Goal: Information Seeking & Learning: Check status

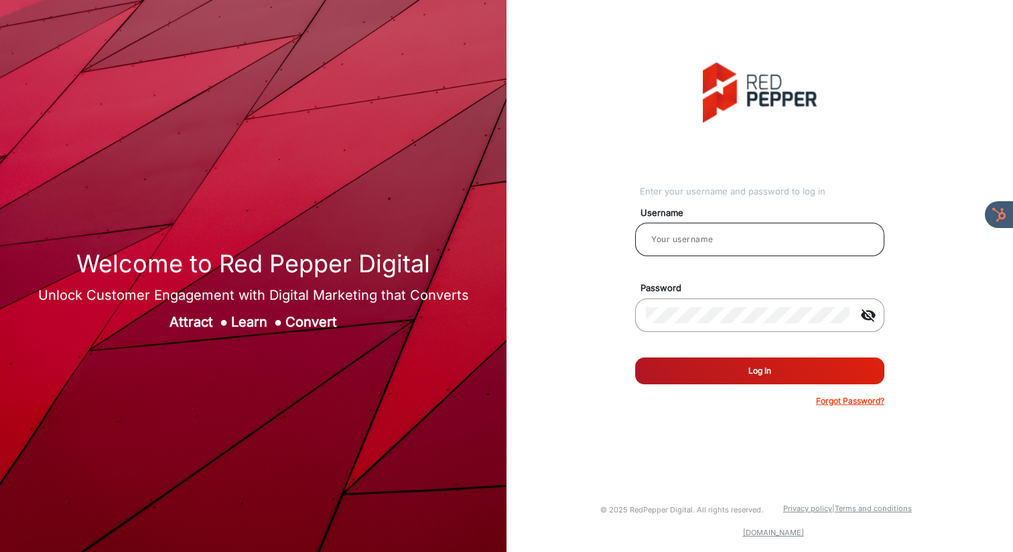
click at [767, 235] on input "email" at bounding box center [760, 239] width 228 height 16
type input "[PERSON_NAME]"
click at [749, 375] on button "Log In" at bounding box center [759, 370] width 249 height 27
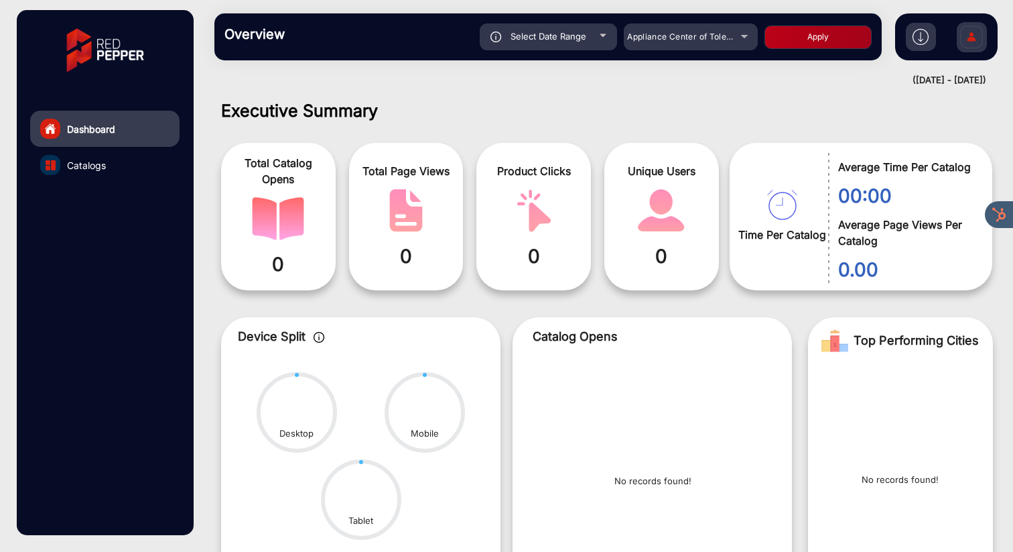
scroll to position [10, 0]
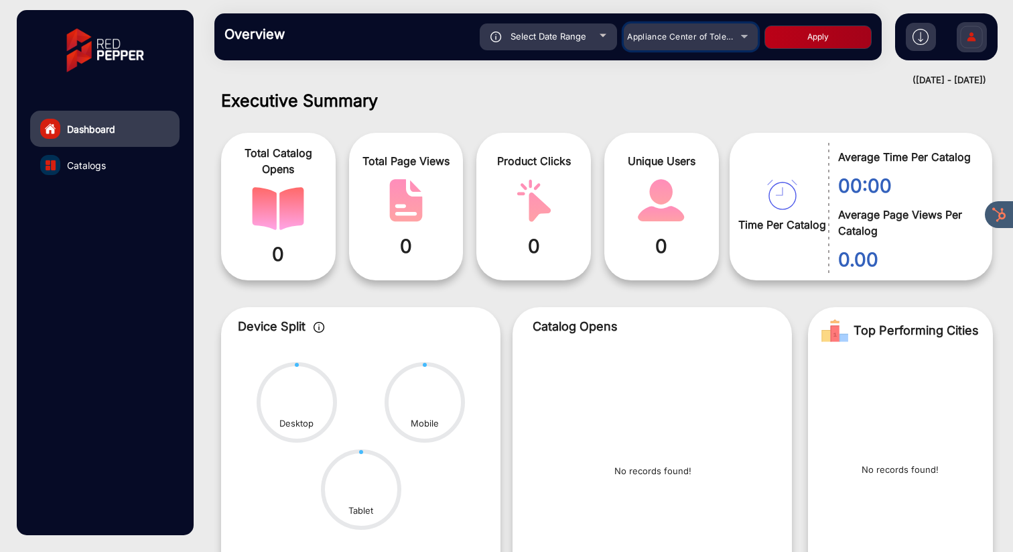
click at [690, 34] on span "Appliance Center of Toledo, Inc." at bounding box center [691, 36] width 128 height 10
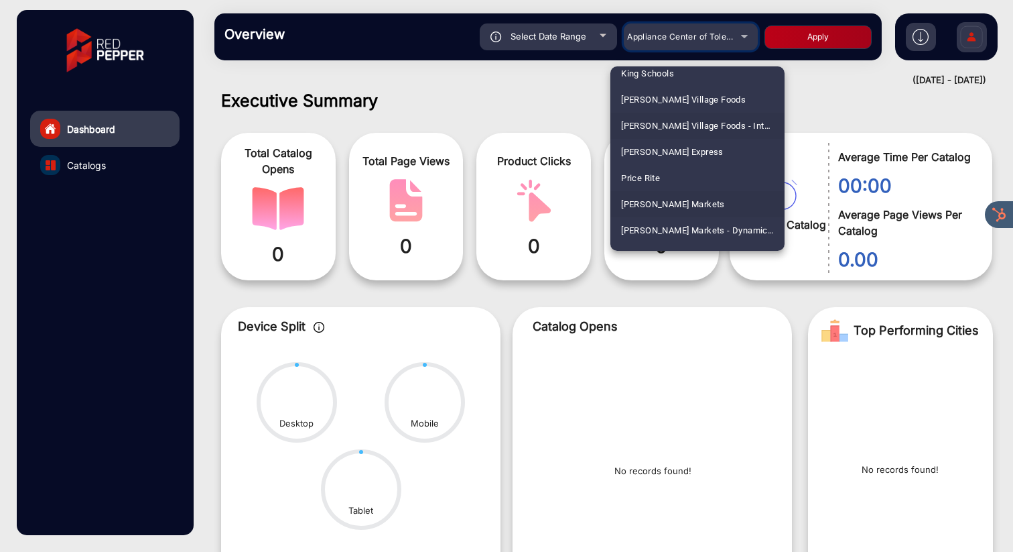
scroll to position [696, 0]
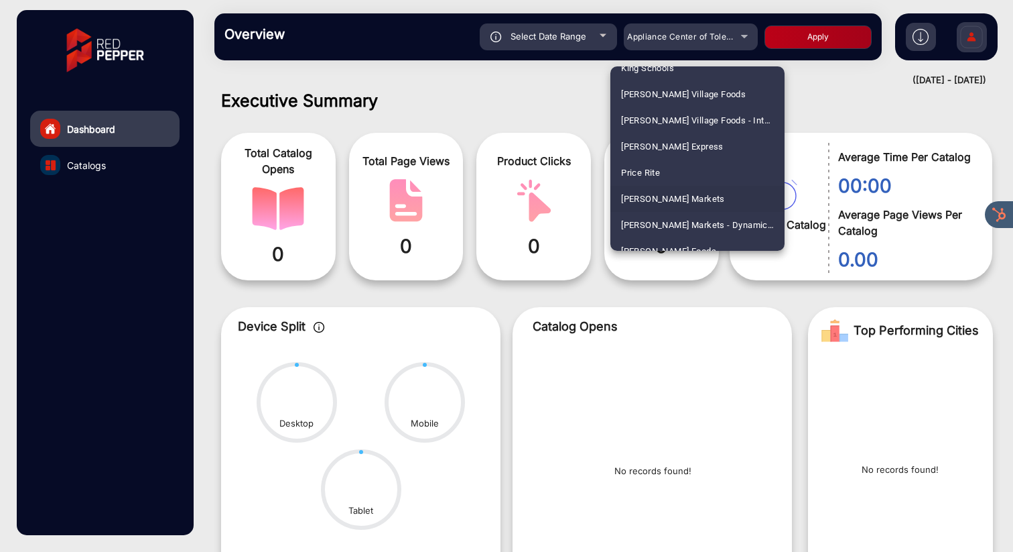
click at [667, 194] on span "[PERSON_NAME] Markets" at bounding box center [673, 199] width 104 height 26
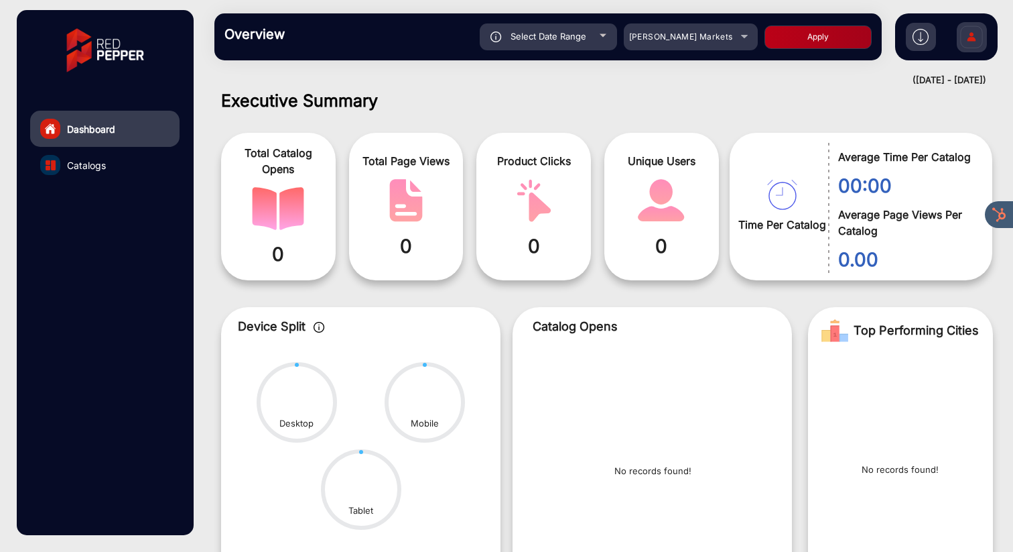
click at [577, 43] on div "Select Date Range" at bounding box center [548, 36] width 137 height 27
type input "[DATE]"
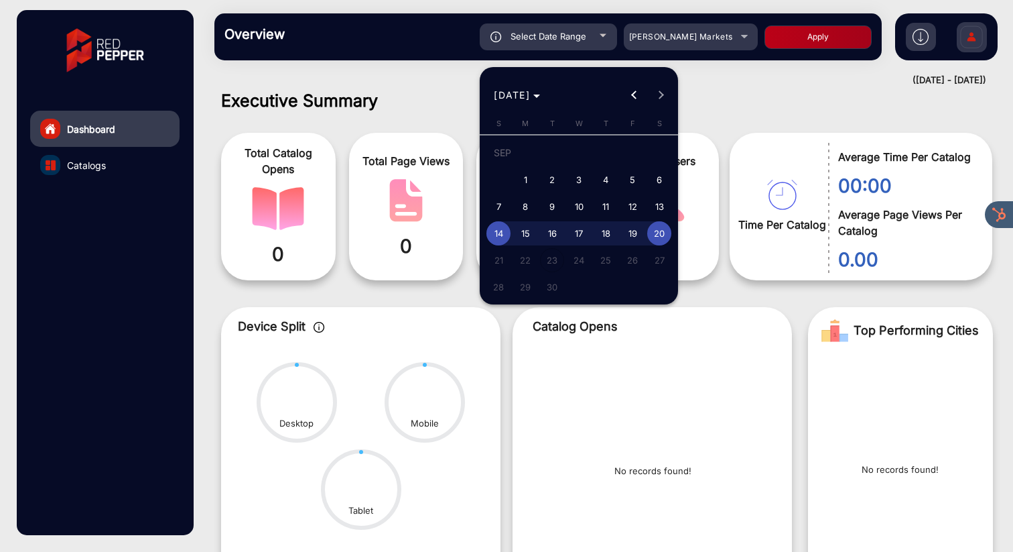
click at [528, 178] on span "1" at bounding box center [525, 180] width 24 height 24
type input "[DATE]"
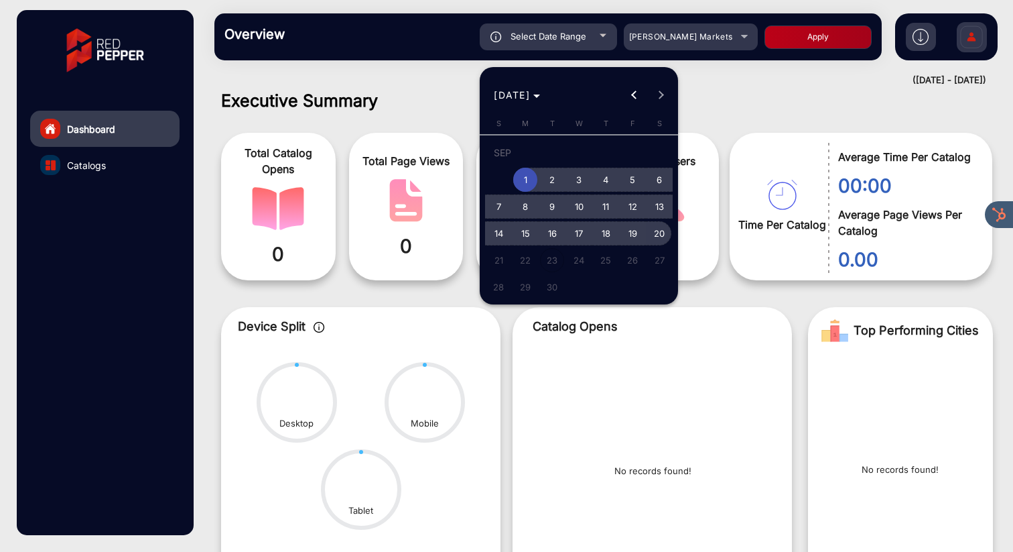
click at [661, 232] on span "20" at bounding box center [659, 233] width 24 height 24
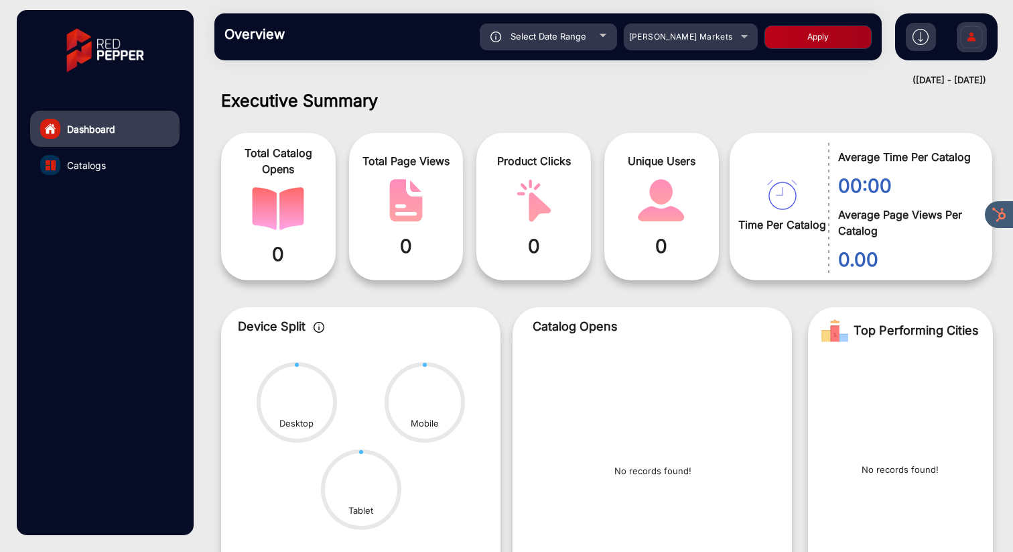
type input "[DATE]"
click at [803, 38] on button "Apply" at bounding box center [818, 36] width 107 height 23
type input "[DATE]"
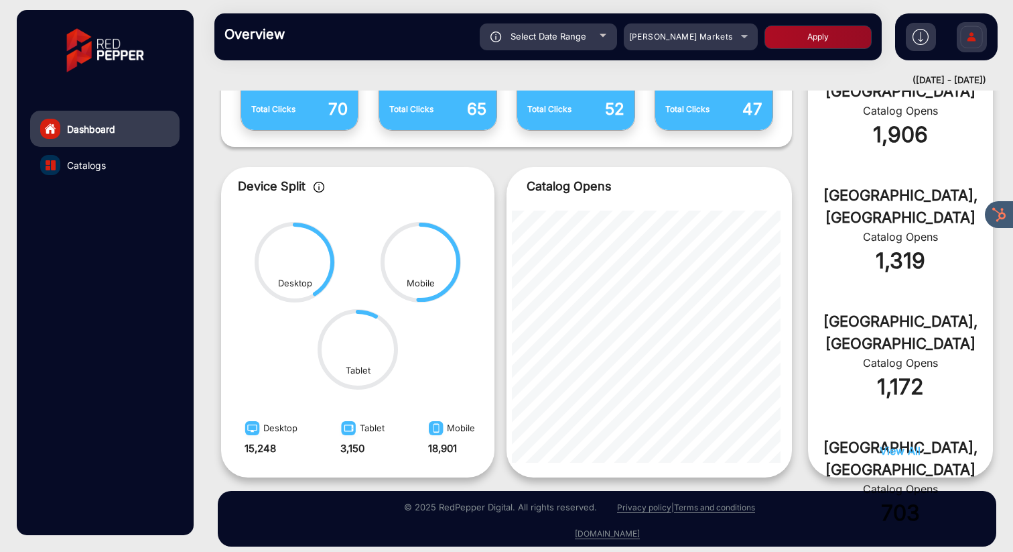
scroll to position [605, 0]
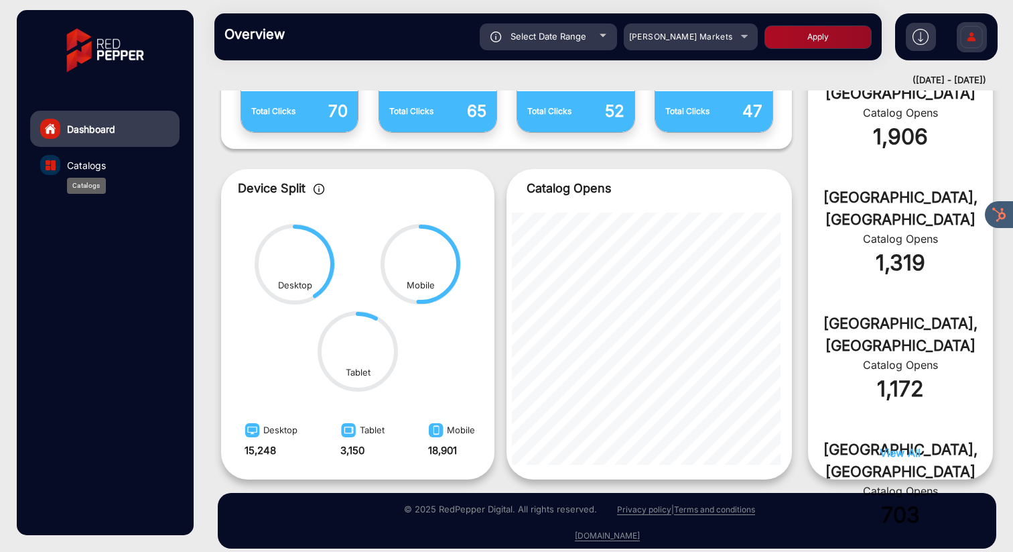
click at [103, 162] on span "Catalogs" at bounding box center [86, 165] width 39 height 14
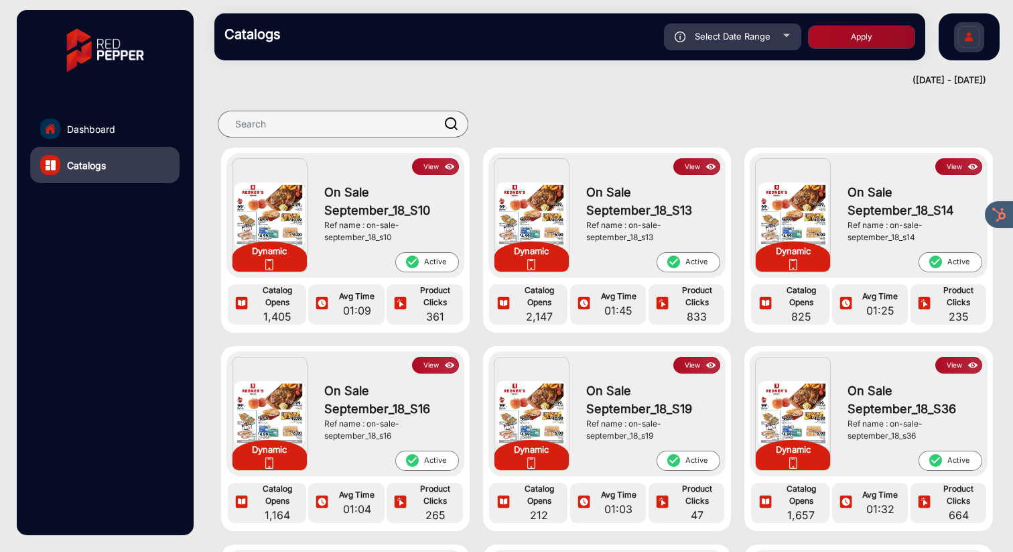
click at [123, 129] on link "Dashboard" at bounding box center [104, 129] width 149 height 36
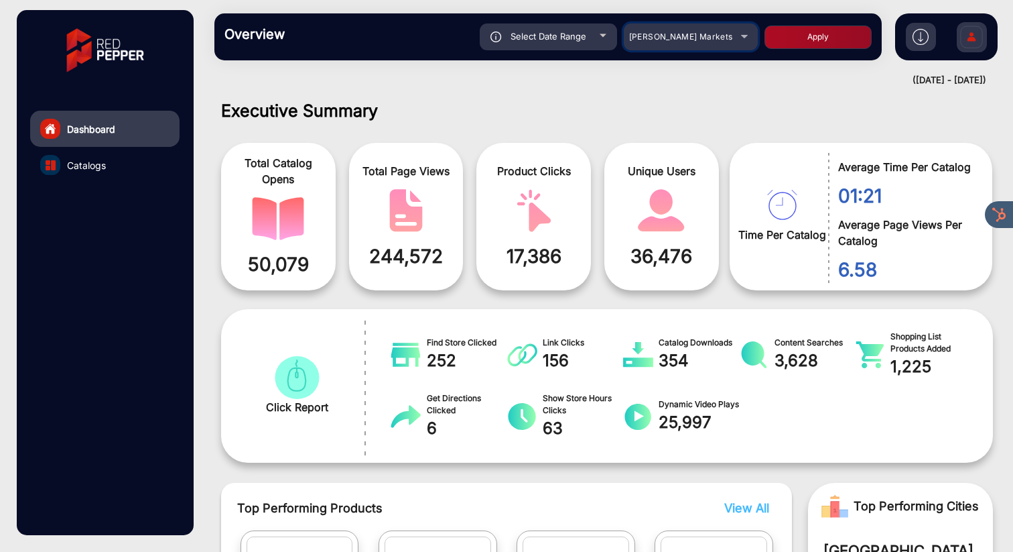
click at [706, 39] on span "[PERSON_NAME] Markets" at bounding box center [681, 36] width 104 height 10
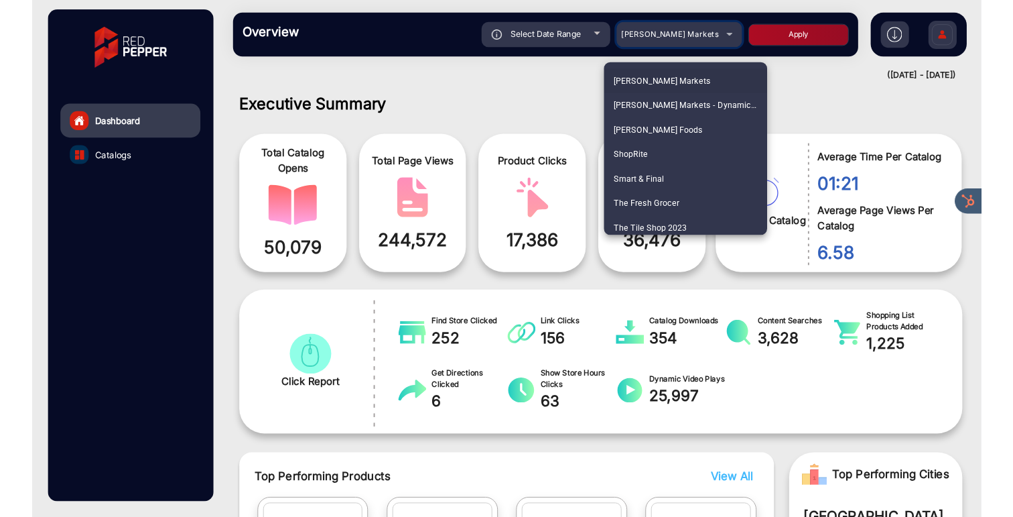
scroll to position [813, 0]
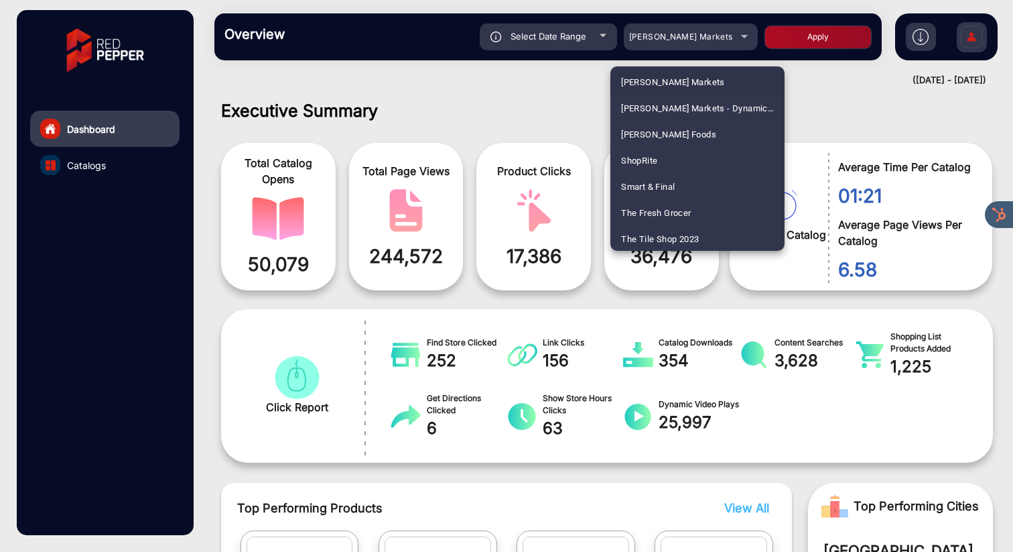
click at [535, 81] on div at bounding box center [506, 276] width 1013 height 552
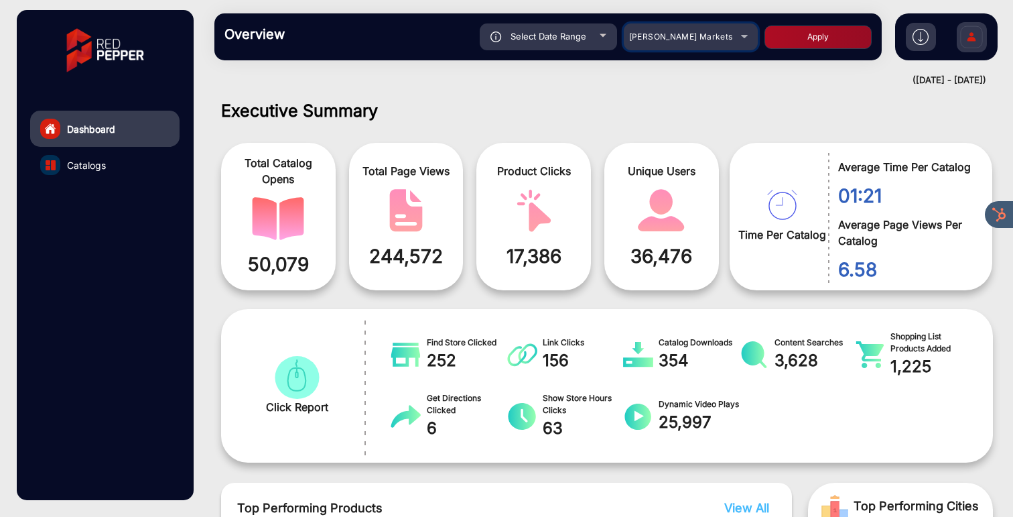
click at [722, 39] on div "[PERSON_NAME] Markets" at bounding box center [680, 37] width 107 height 16
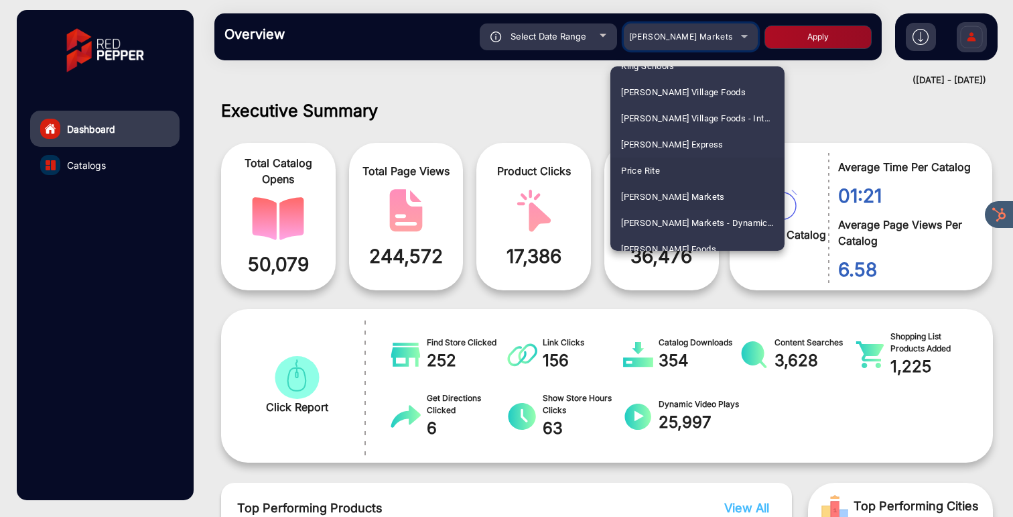
scroll to position [713, 0]
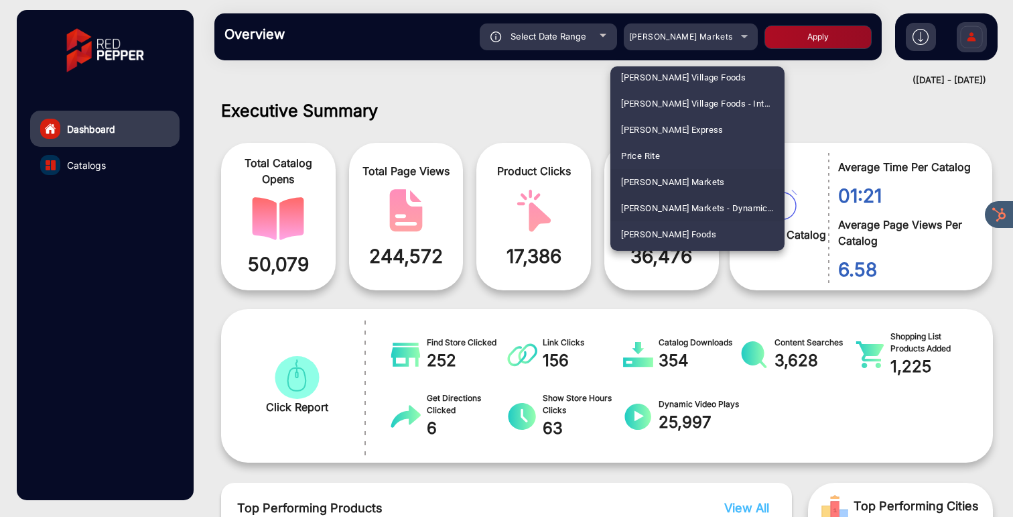
click at [661, 210] on span "[PERSON_NAME] Markets - Dynamic E-commerce Edition" at bounding box center [697, 208] width 153 height 26
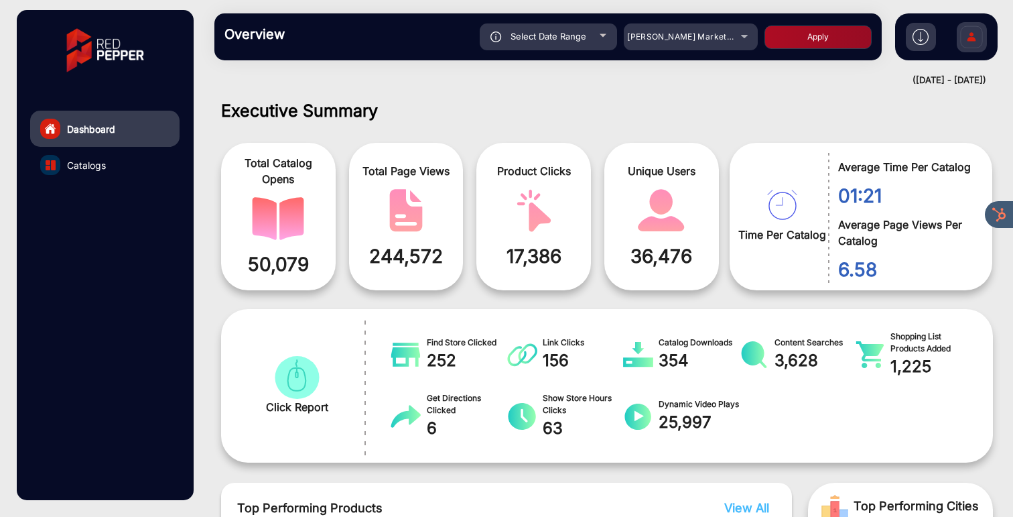
click at [808, 38] on button "Apply" at bounding box center [818, 36] width 107 height 23
type input "[DATE]"
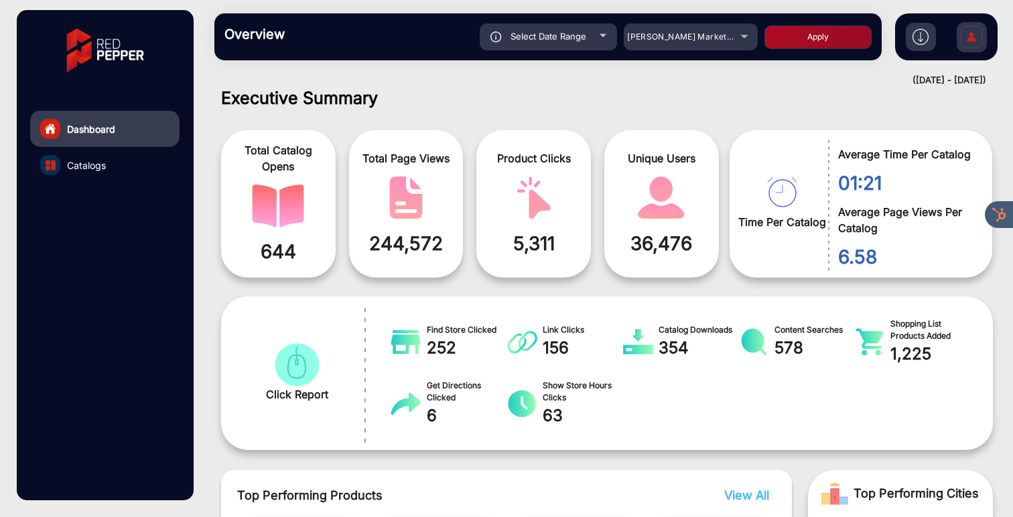
scroll to position [0, 0]
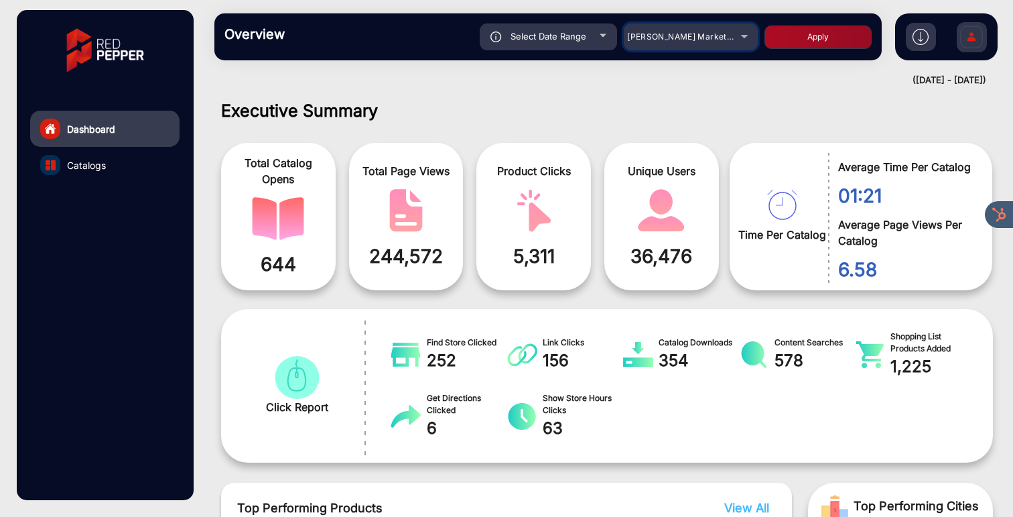
click at [688, 42] on div "[PERSON_NAME] Markets - Dynamic E-commerce Edition" at bounding box center [680, 37] width 107 height 16
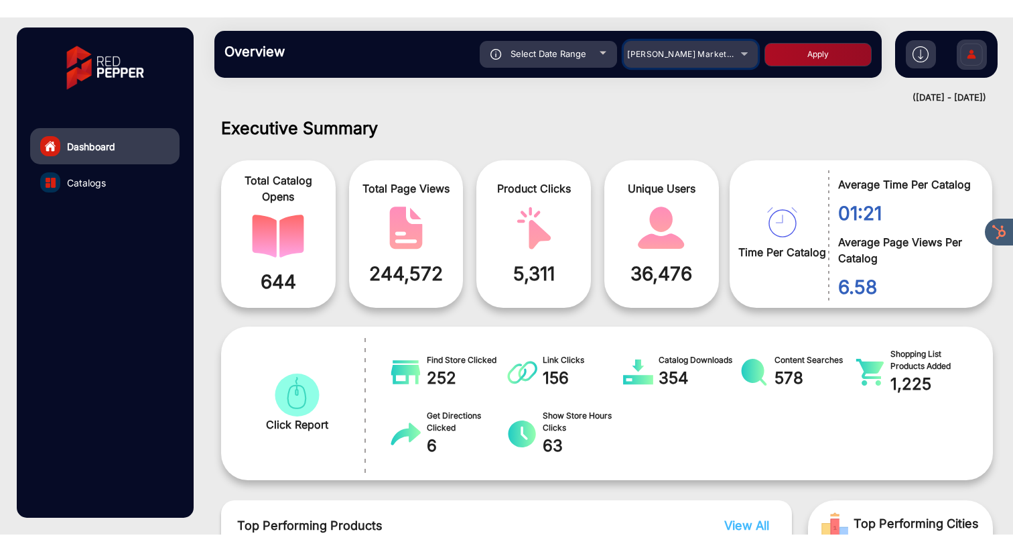
scroll to position [684, 0]
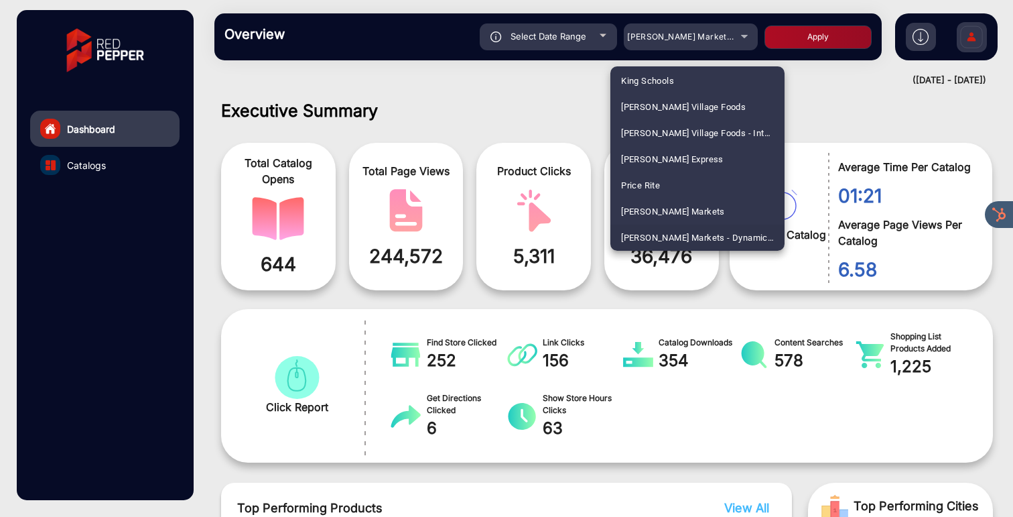
click at [587, 91] on div at bounding box center [506, 258] width 1013 height 517
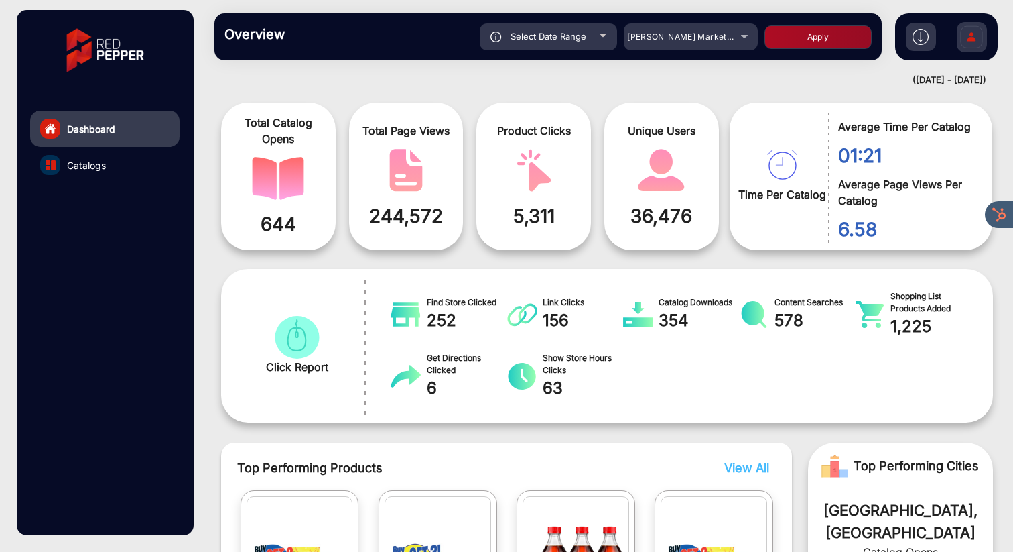
scroll to position [0, 0]
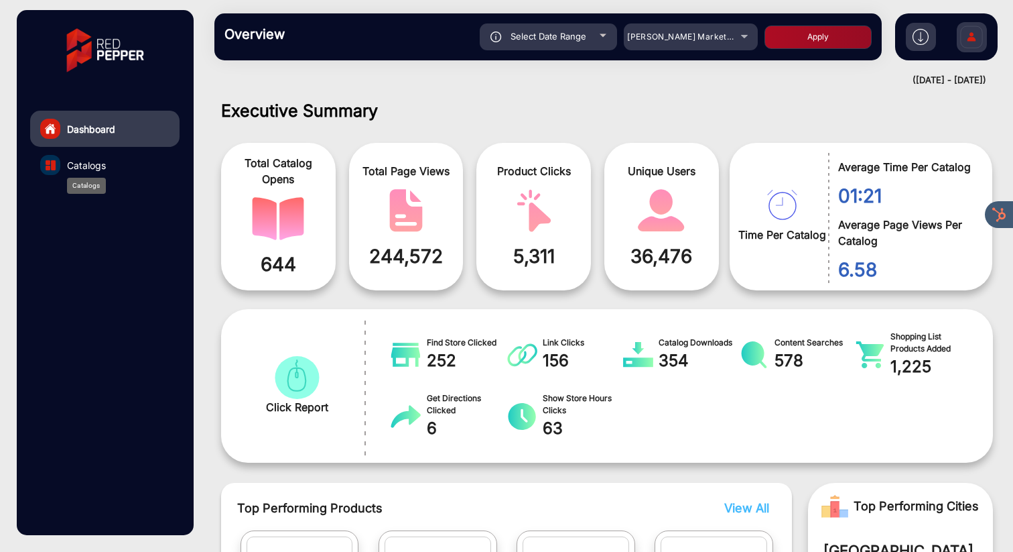
click at [99, 166] on span "Catalogs" at bounding box center [86, 165] width 39 height 14
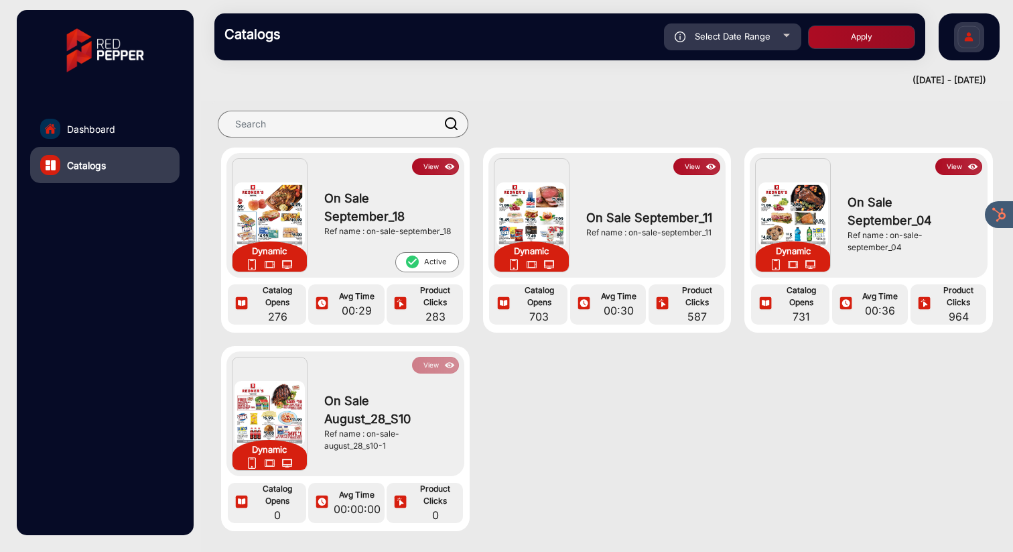
click at [116, 121] on link "Dashboard" at bounding box center [104, 129] width 149 height 36
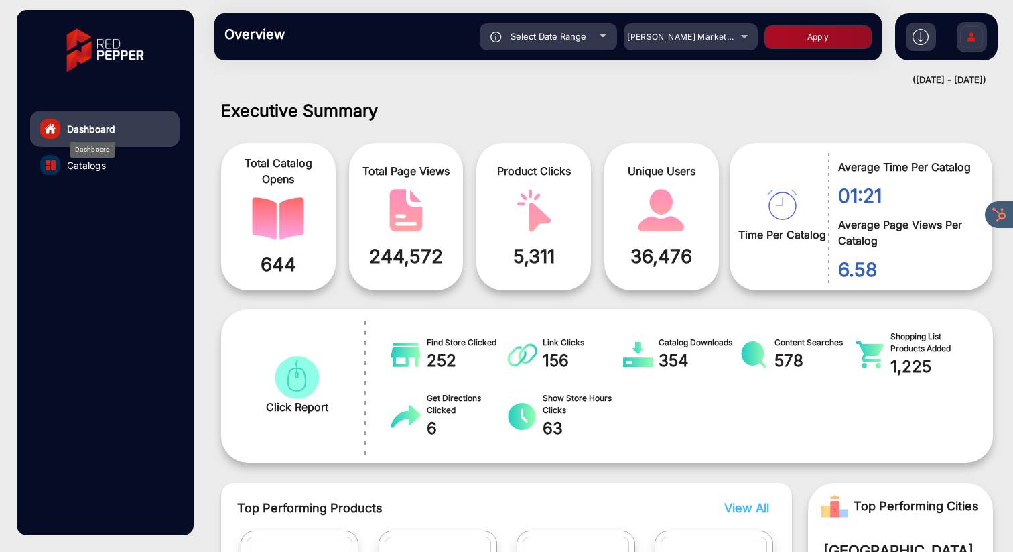
scroll to position [10, 0]
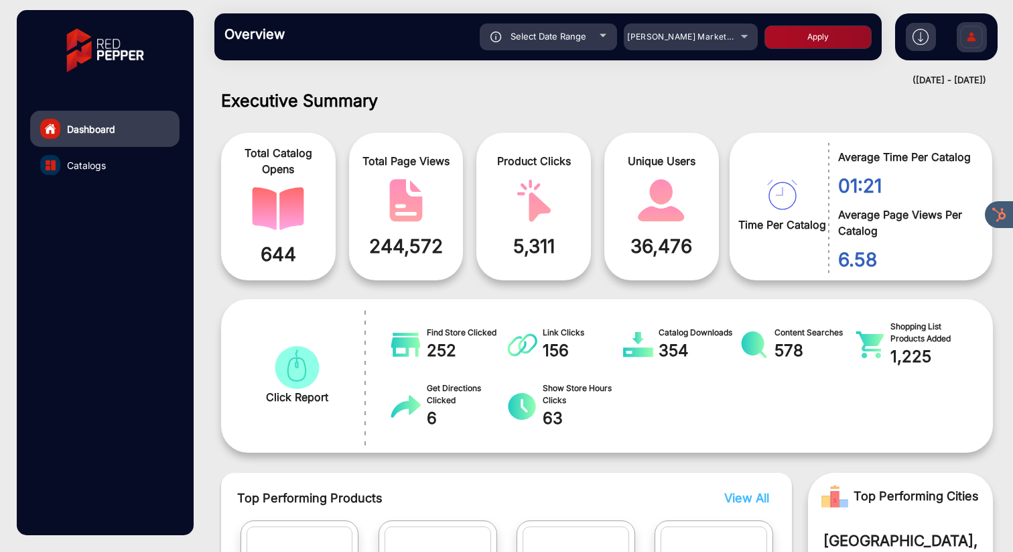
click at [393, 97] on h1 "Executive Summary" at bounding box center [607, 100] width 772 height 20
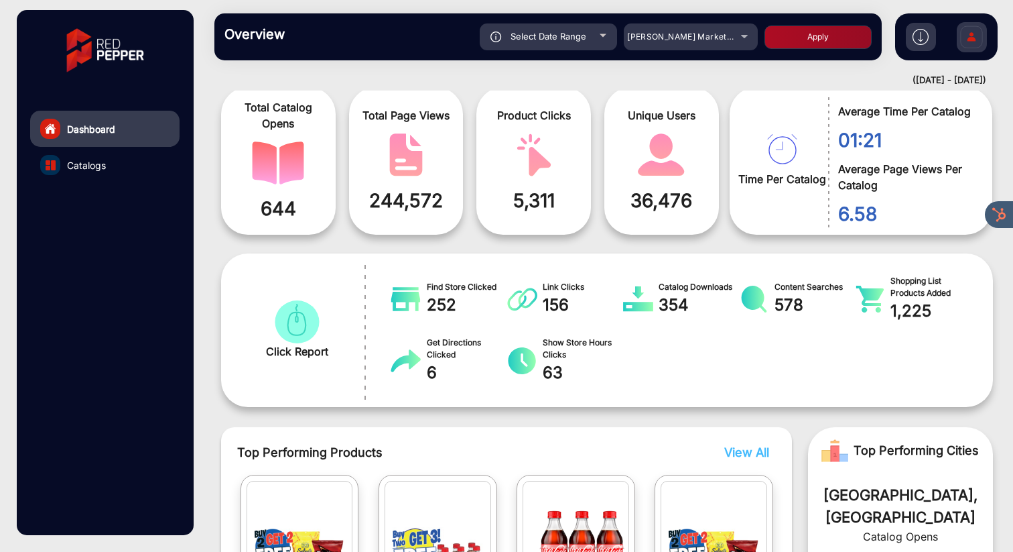
scroll to position [0, 0]
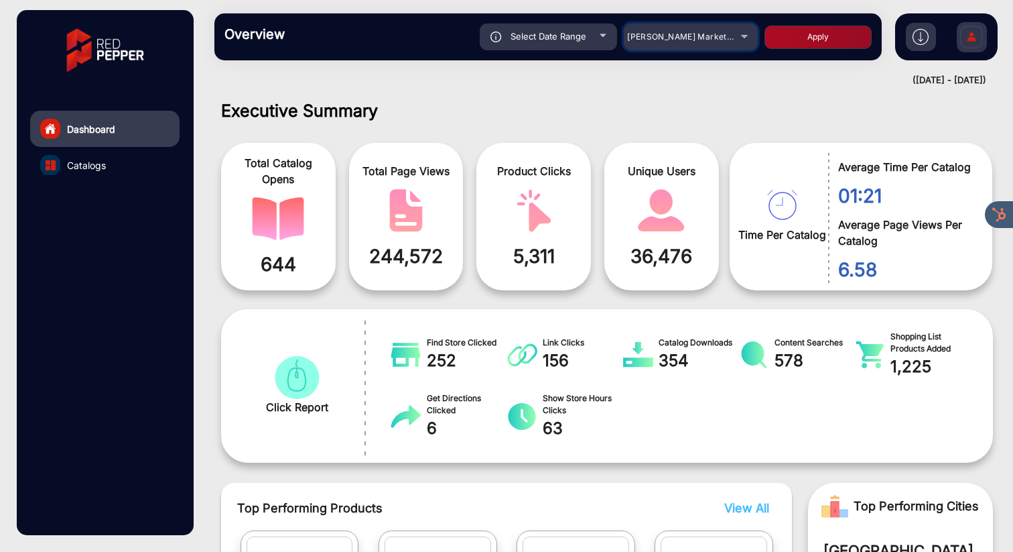
click at [724, 35] on span "[PERSON_NAME] Markets - Dynamic E-commerce Edition" at bounding box center [743, 36] width 233 height 10
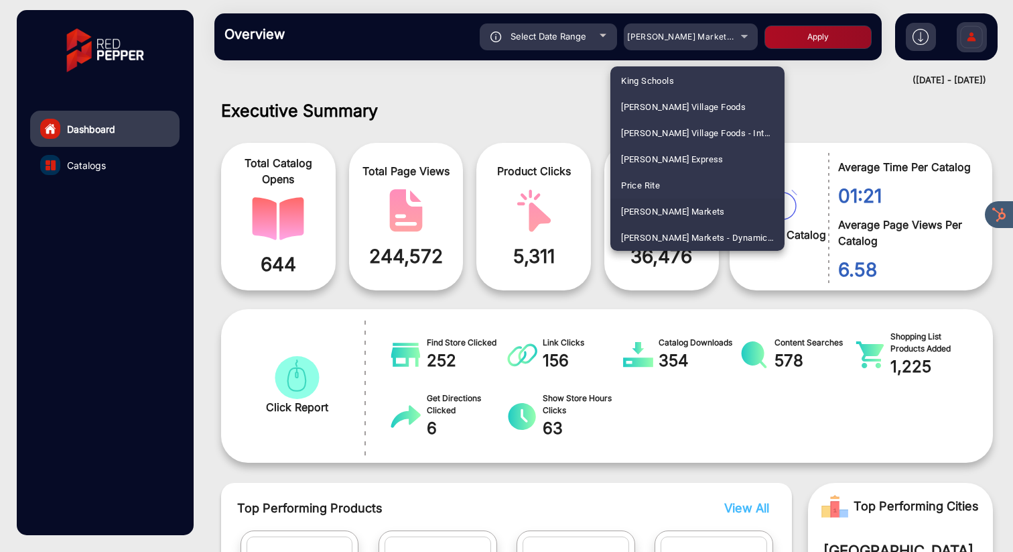
click at [690, 209] on span "[PERSON_NAME] Markets" at bounding box center [673, 211] width 104 height 26
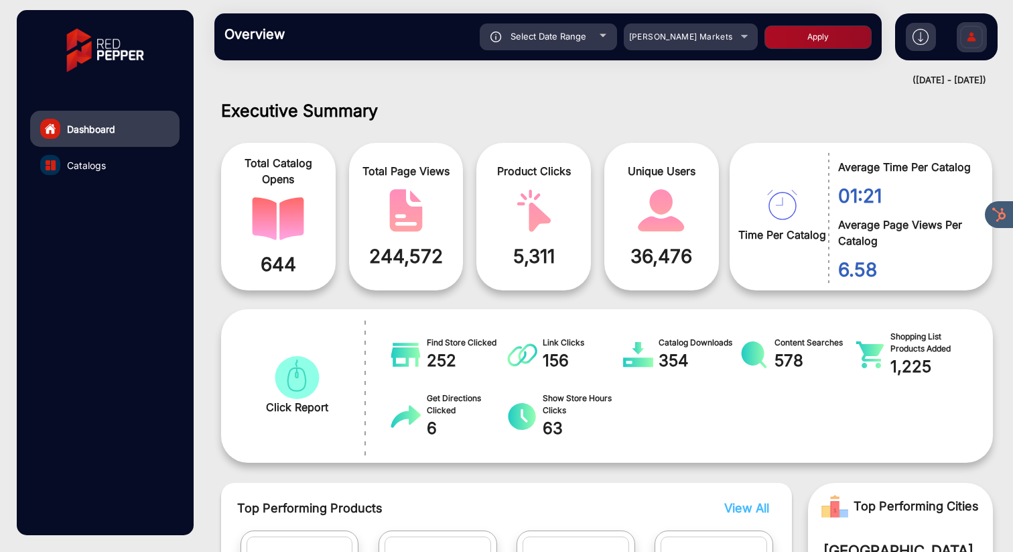
click at [808, 38] on button "Apply" at bounding box center [818, 36] width 107 height 23
type input "[DATE]"
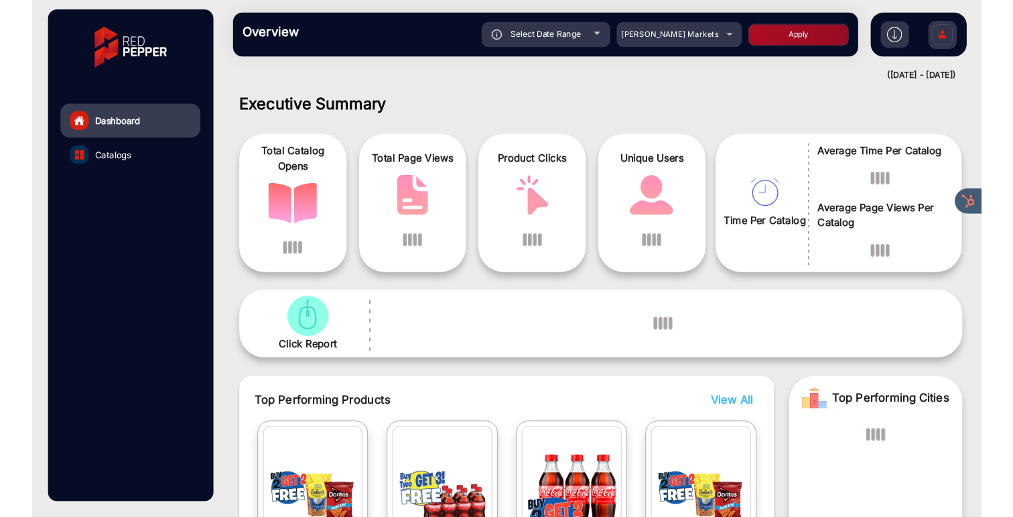
scroll to position [10, 0]
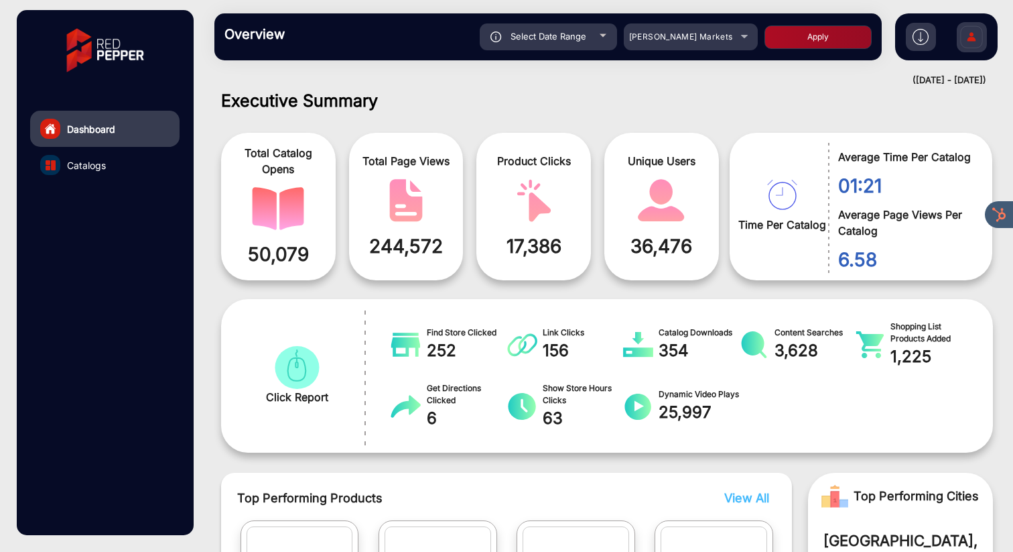
click at [572, 43] on div "Select Date Range" at bounding box center [548, 36] width 137 height 27
type input "[DATE]"
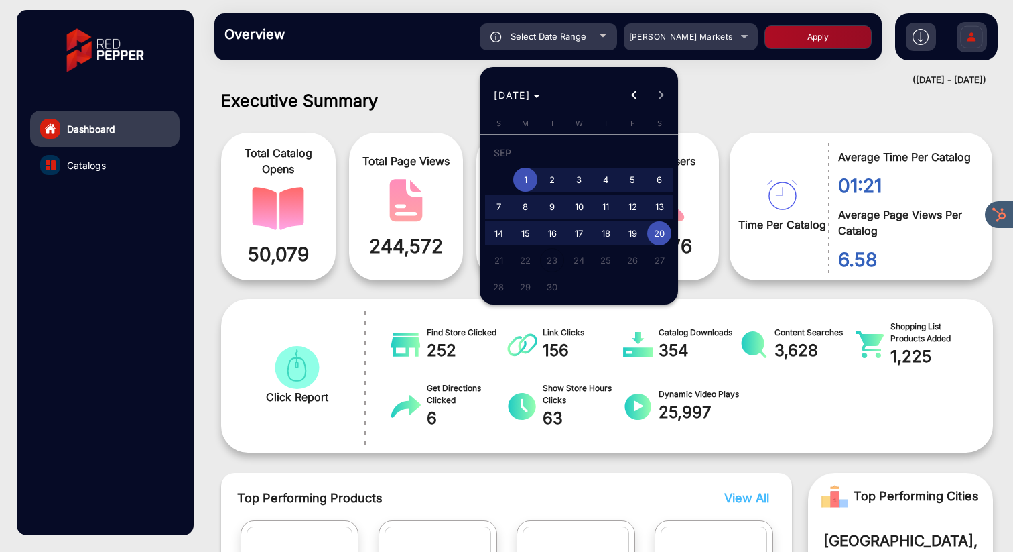
click at [753, 73] on div at bounding box center [506, 276] width 1013 height 552
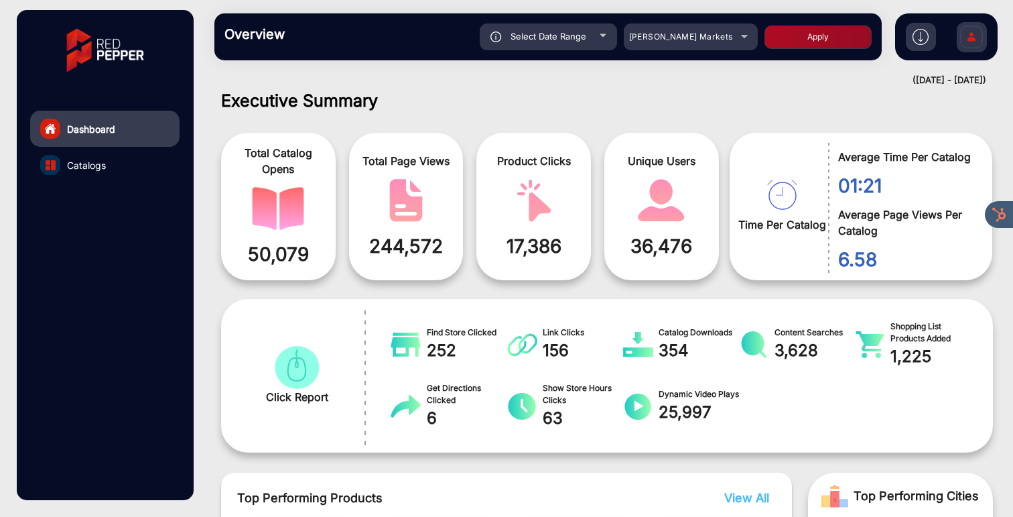
click at [595, 35] on div "Select Date Range" at bounding box center [548, 36] width 137 height 27
type input "[DATE]"
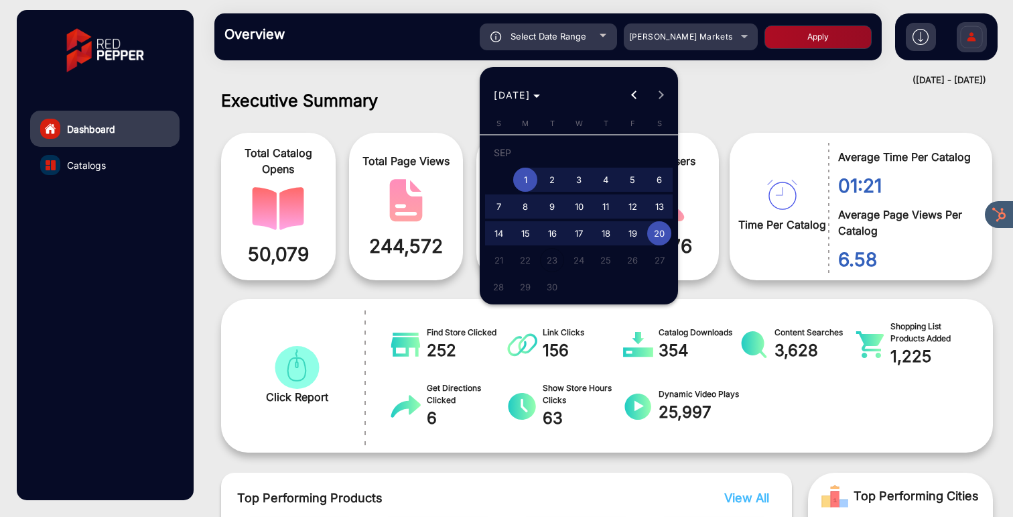
click at [595, 35] on div at bounding box center [506, 258] width 1013 height 517
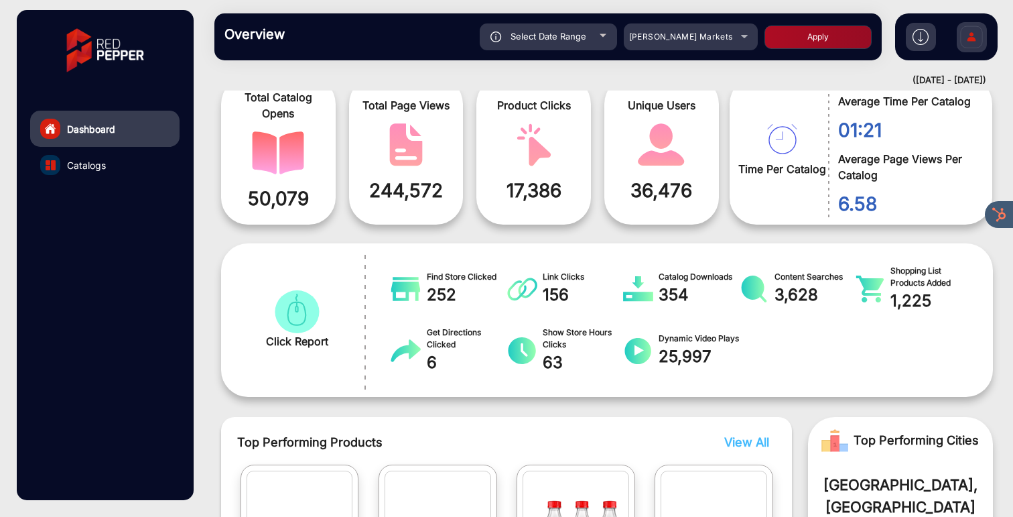
scroll to position [0, 0]
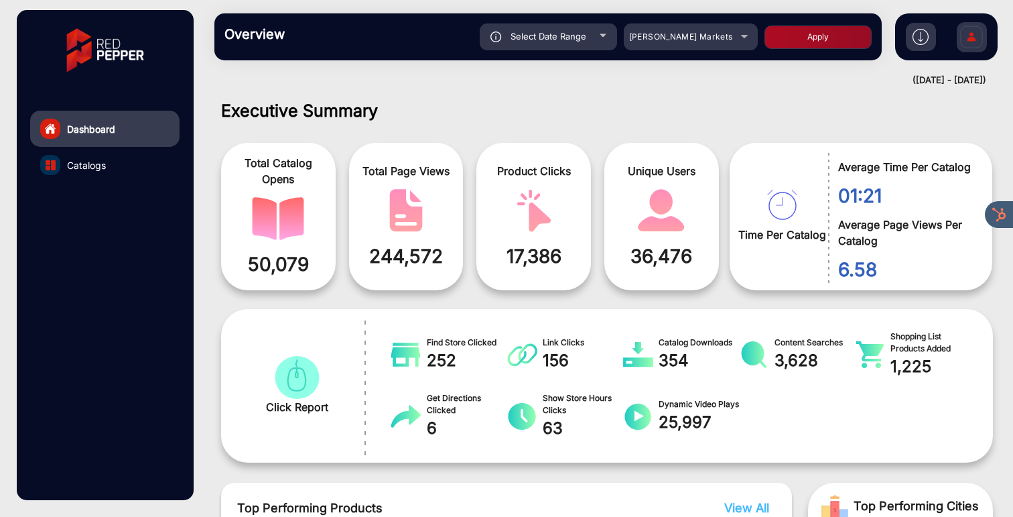
click at [107, 166] on link "Catalogs" at bounding box center [104, 165] width 149 height 36
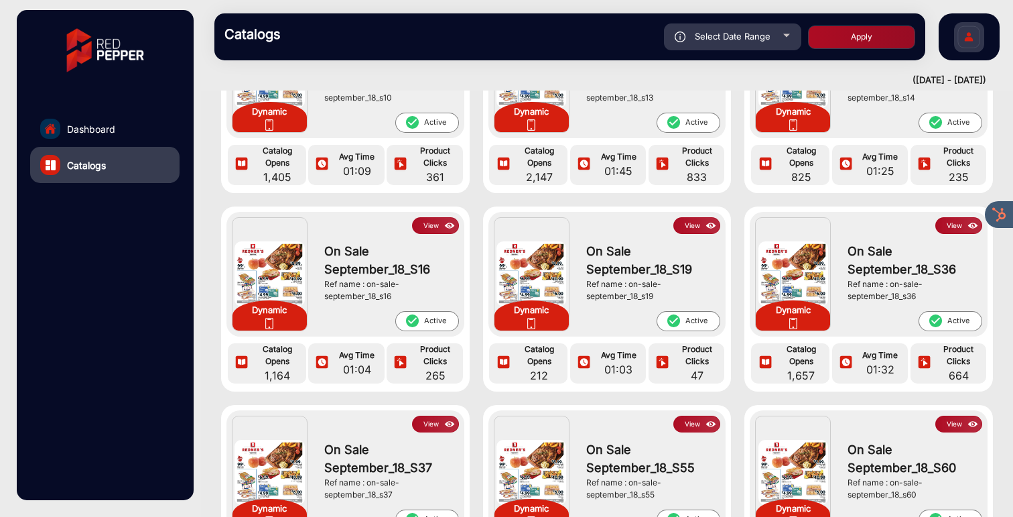
scroll to position [137, 0]
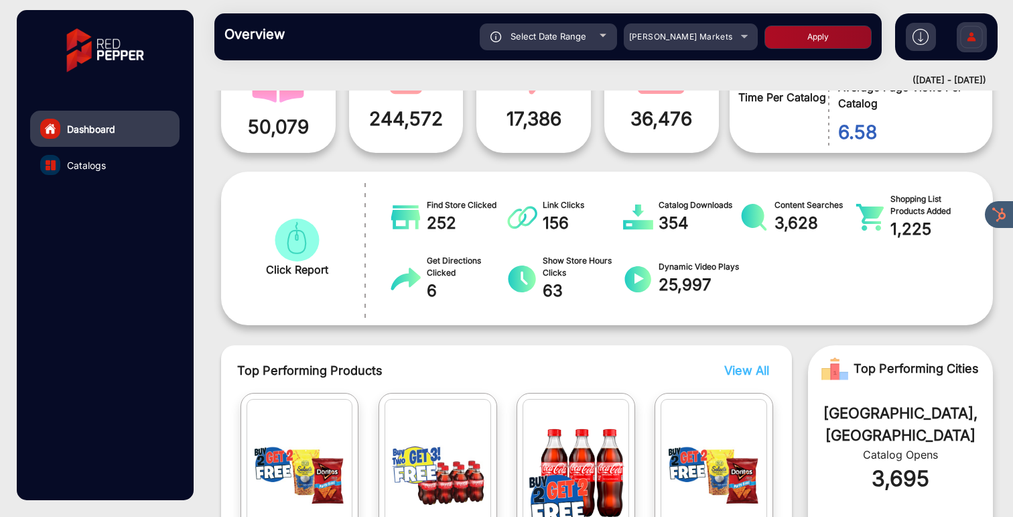
scroll to position [10, 0]
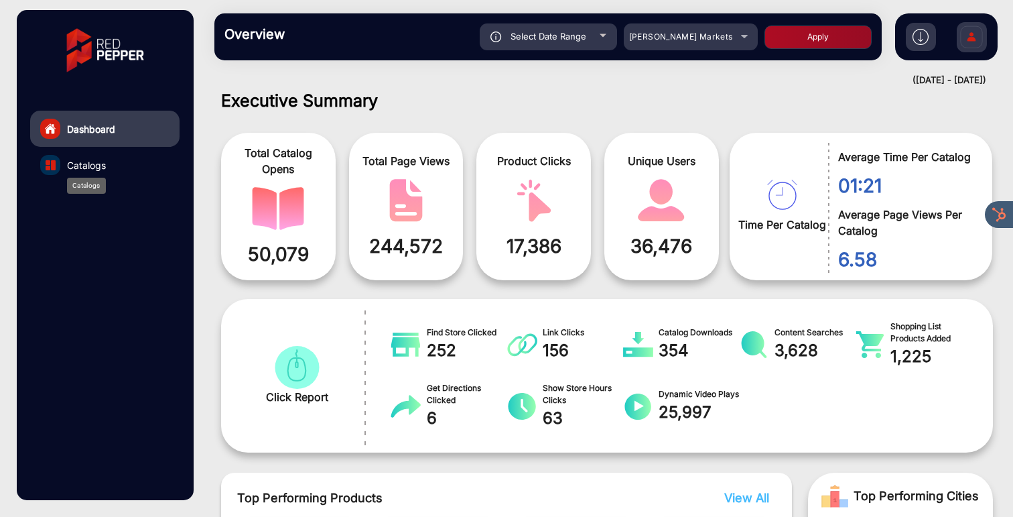
click at [85, 165] on span "Catalogs" at bounding box center [86, 165] width 39 height 14
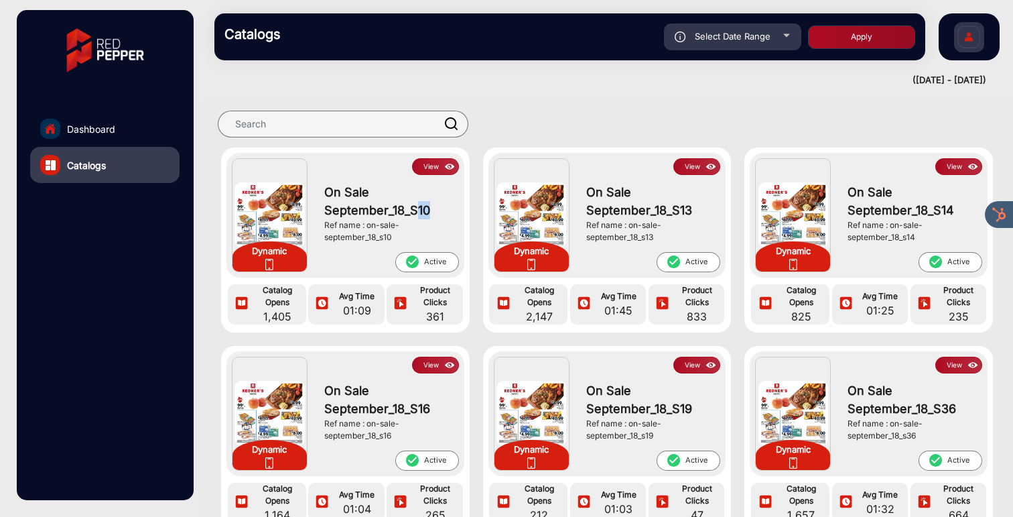
drag, startPoint x: 436, startPoint y: 210, endPoint x: 418, endPoint y: 209, distance: 18.1
click at [418, 209] on span "On Sale September_18_S10" at bounding box center [388, 201] width 128 height 36
click at [487, 130] on div at bounding box center [596, 124] width 765 height 27
click at [425, 169] on button "View" at bounding box center [435, 166] width 47 height 17
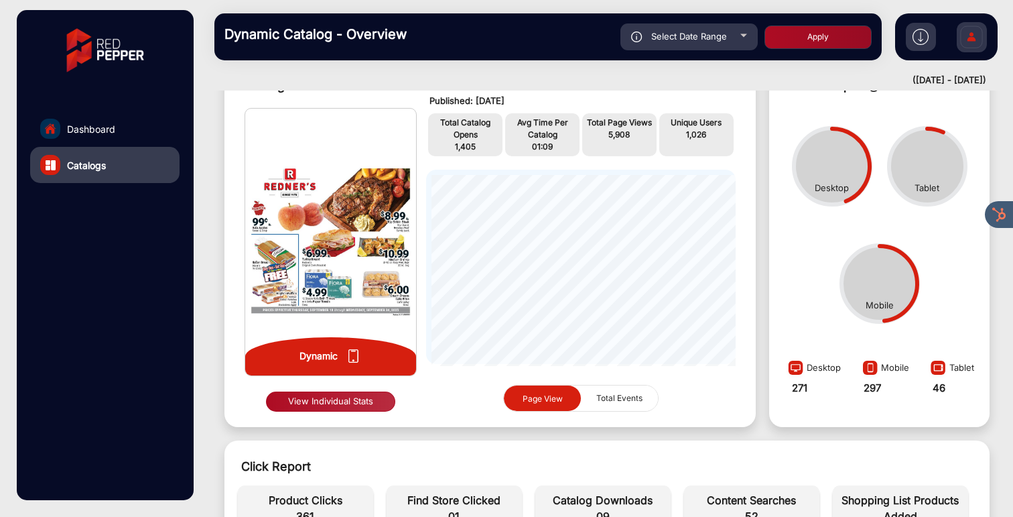
scroll to position [38, 0]
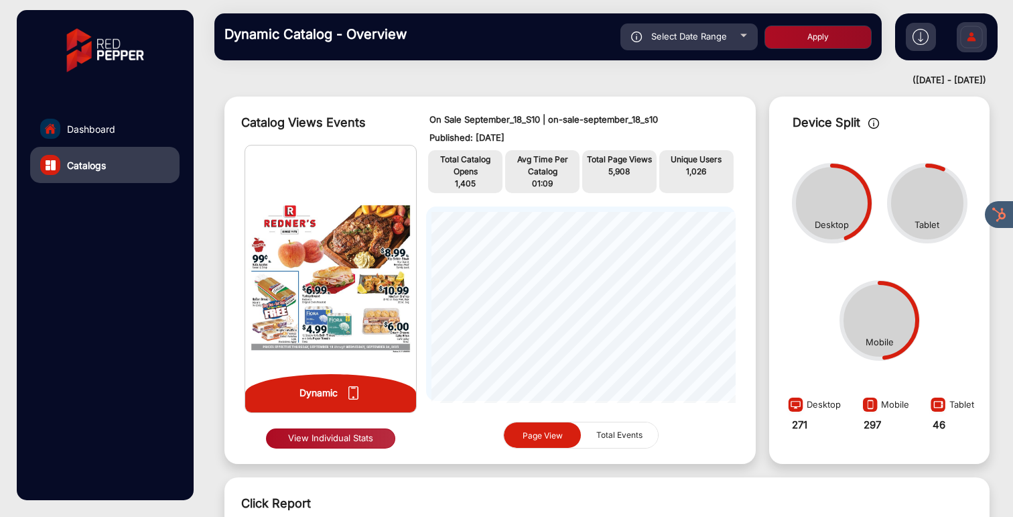
click at [318, 441] on button "View Individual Stats" at bounding box center [330, 438] width 129 height 20
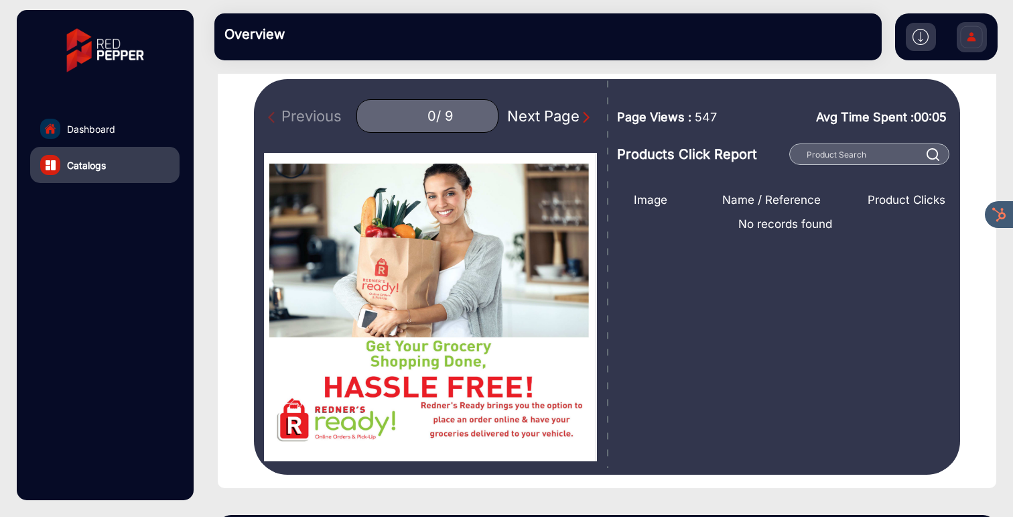
scroll to position [111, 0]
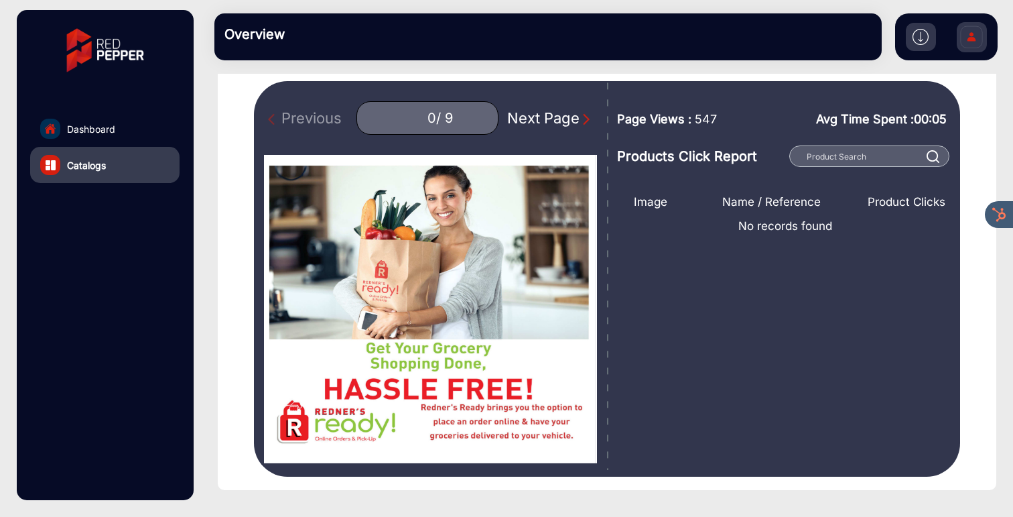
click at [541, 122] on div "Next Page" at bounding box center [550, 118] width 86 height 22
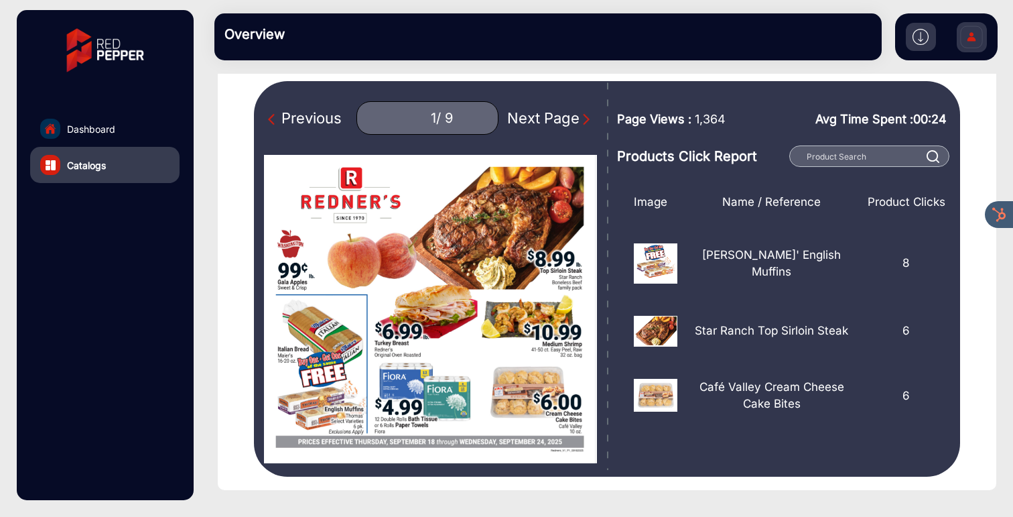
click at [555, 117] on div "Next Page" at bounding box center [550, 118] width 86 height 22
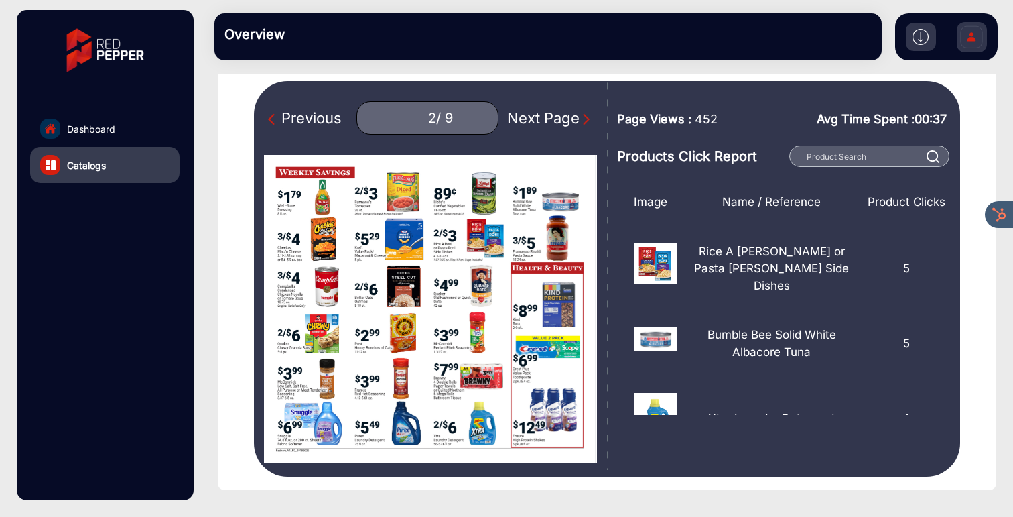
click at [525, 116] on div "Next Page" at bounding box center [550, 118] width 86 height 22
type input "3"
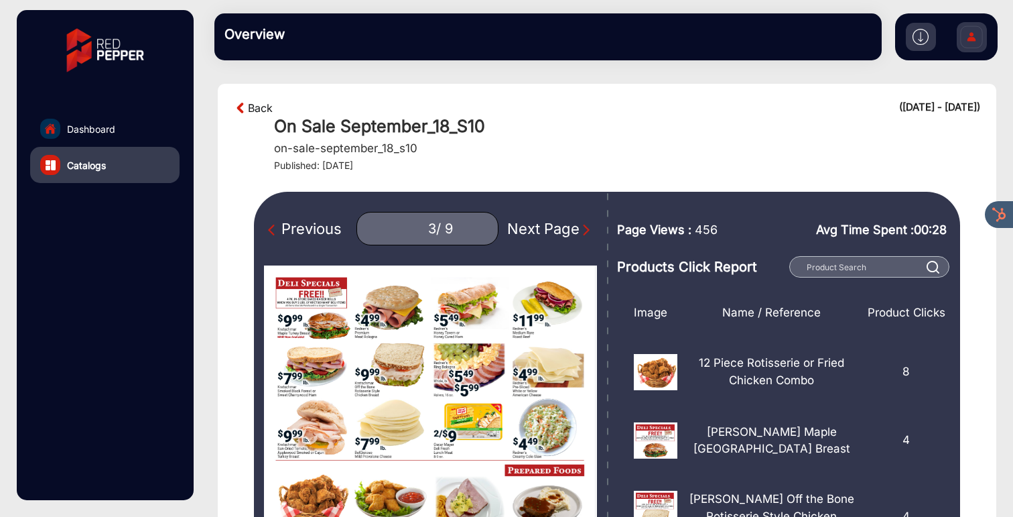
click at [253, 107] on link "Back" at bounding box center [260, 108] width 25 height 16
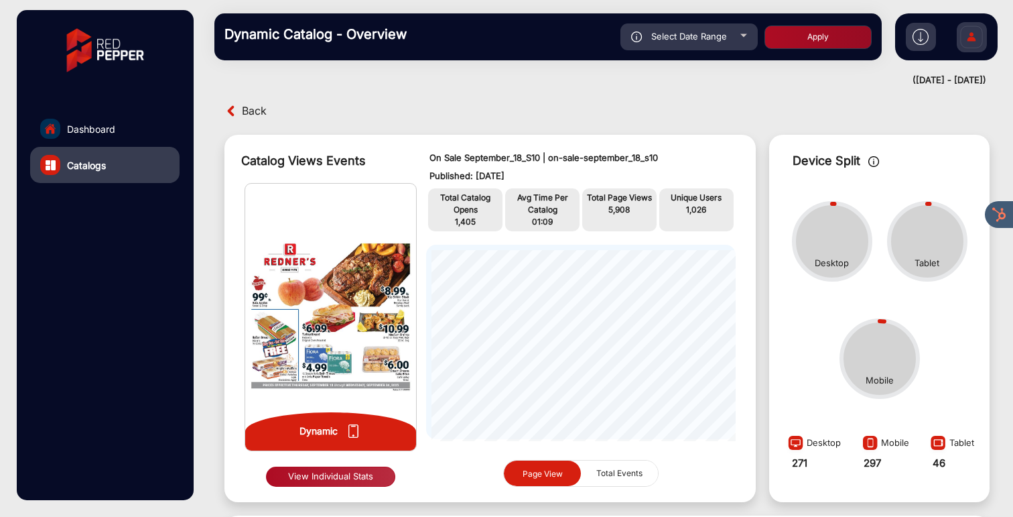
scroll to position [10, 0]
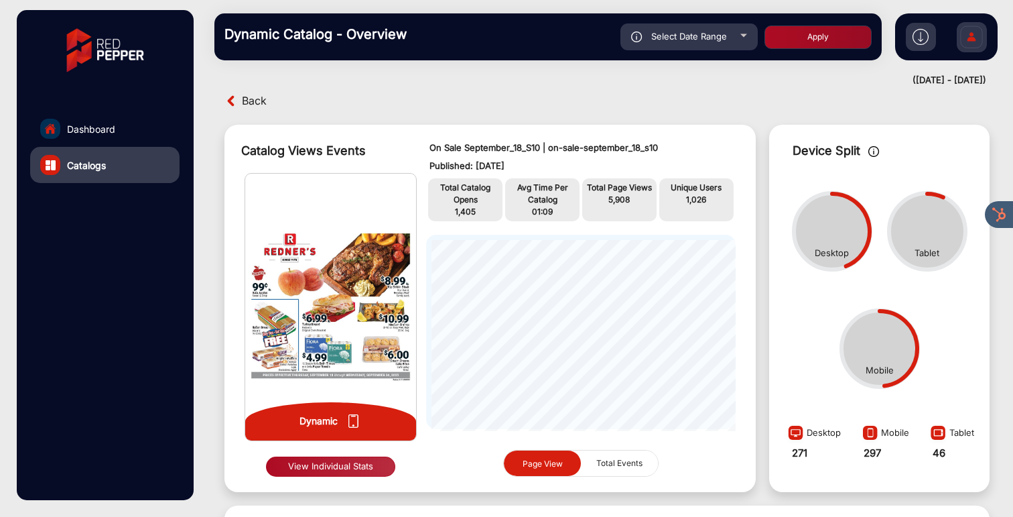
click at [251, 103] on span "Back" at bounding box center [254, 100] width 25 height 21
